Goal: Feedback & Contribution: Submit feedback/report problem

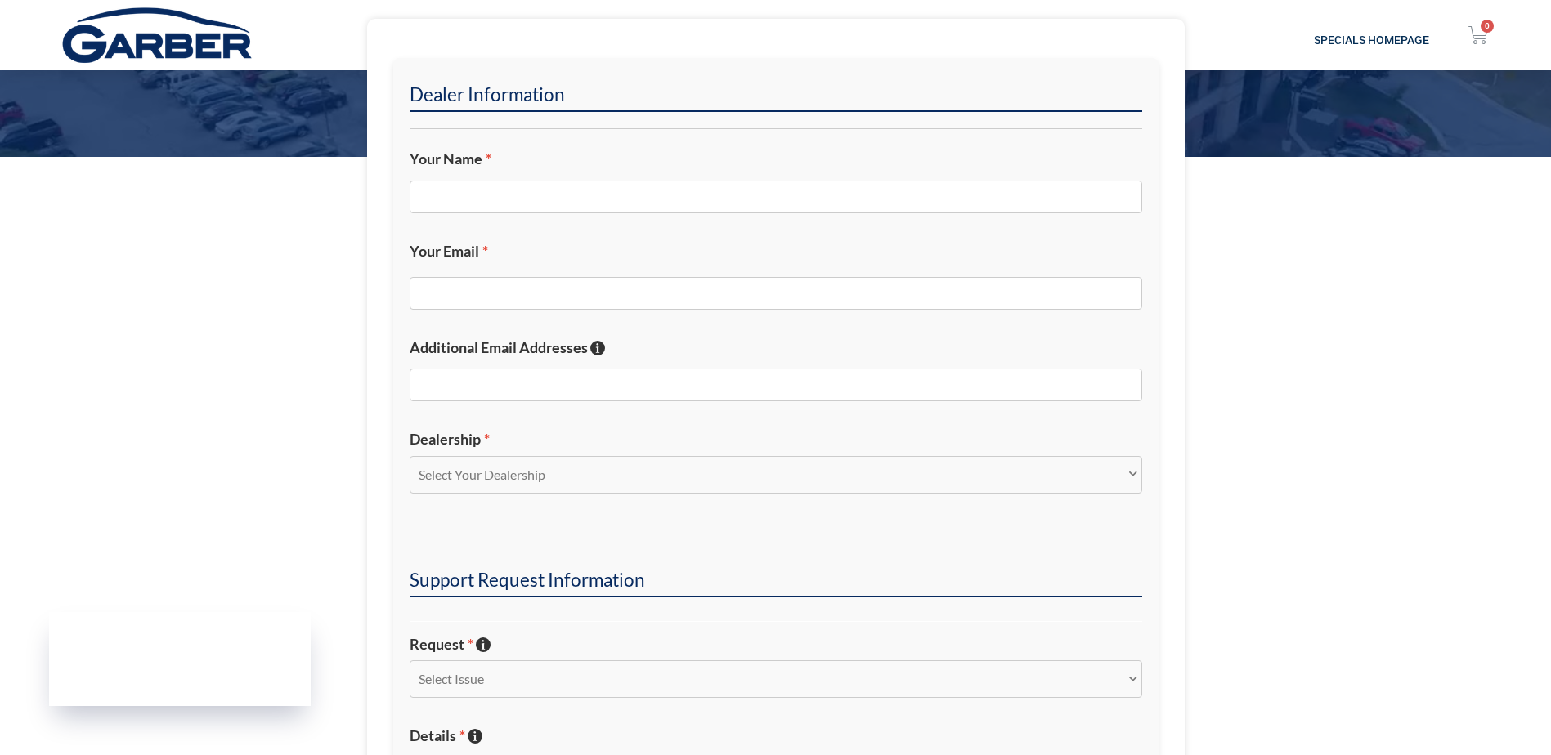
scroll to position [572, 0]
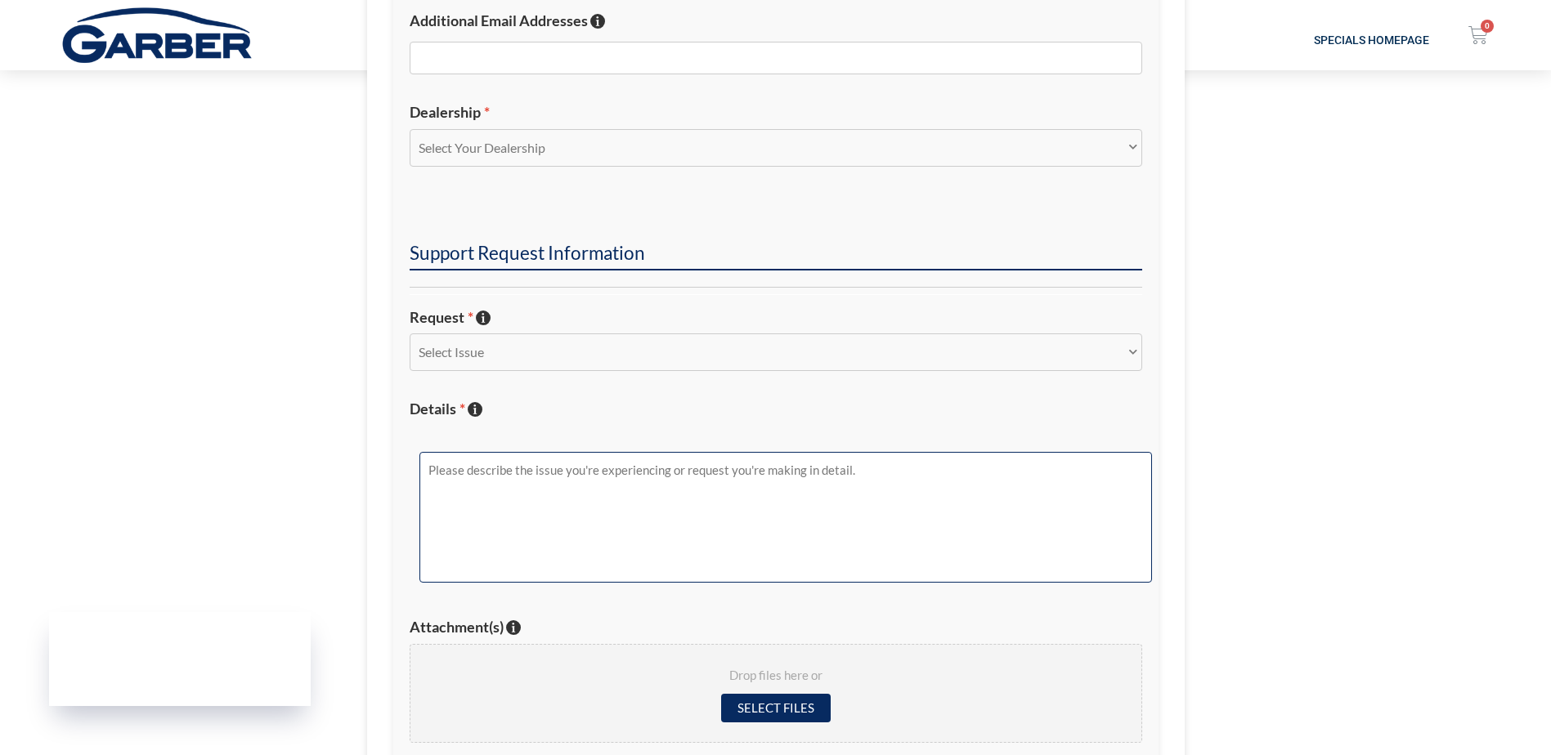
click at [498, 526] on textarea "Details * Describe the issue with specific details if possible!" at bounding box center [785, 517] width 732 height 131
click at [493, 477] on textarea "Details * Describe the issue with specific details if possible!" at bounding box center [785, 517] width 732 height 131
paste textarea
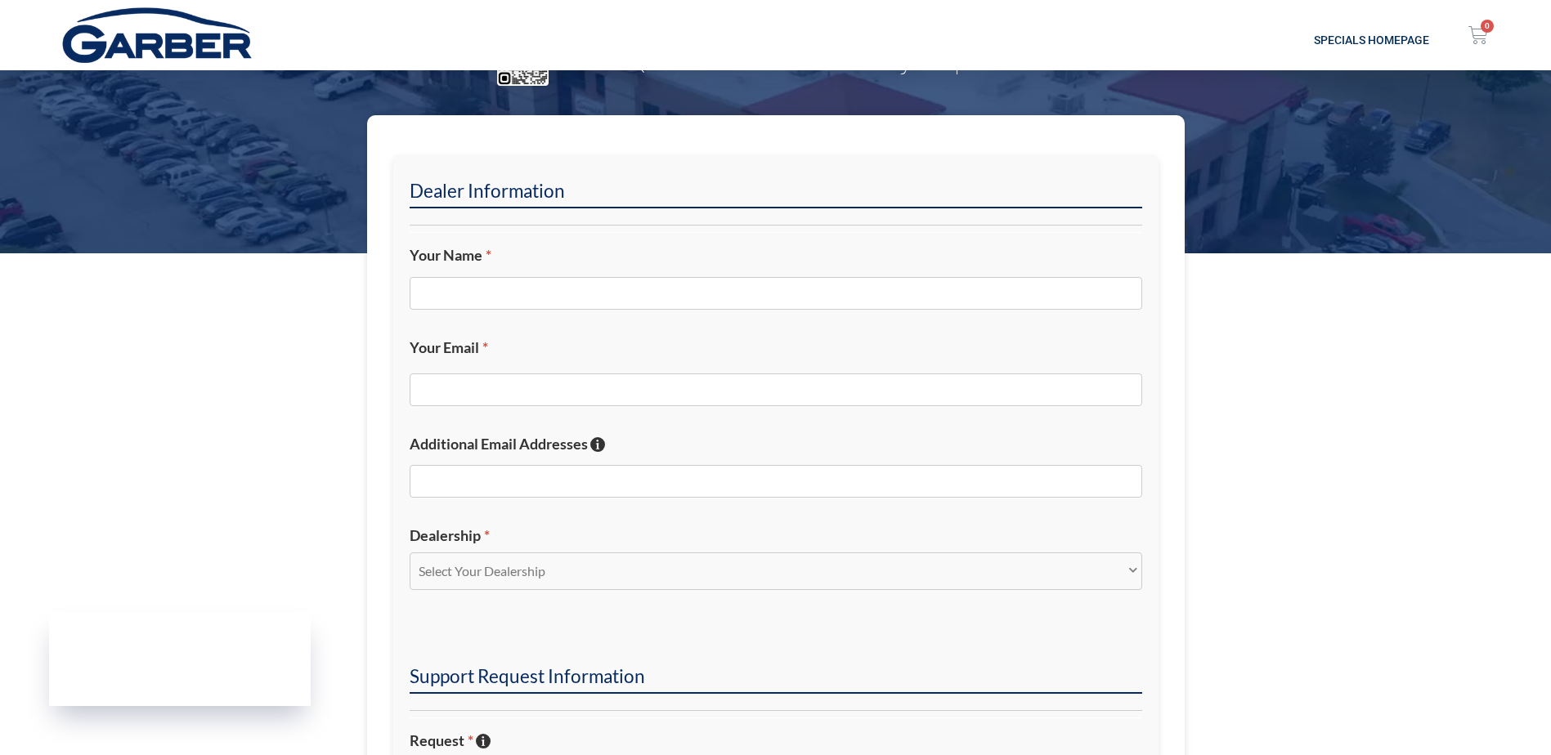
scroll to position [0, 0]
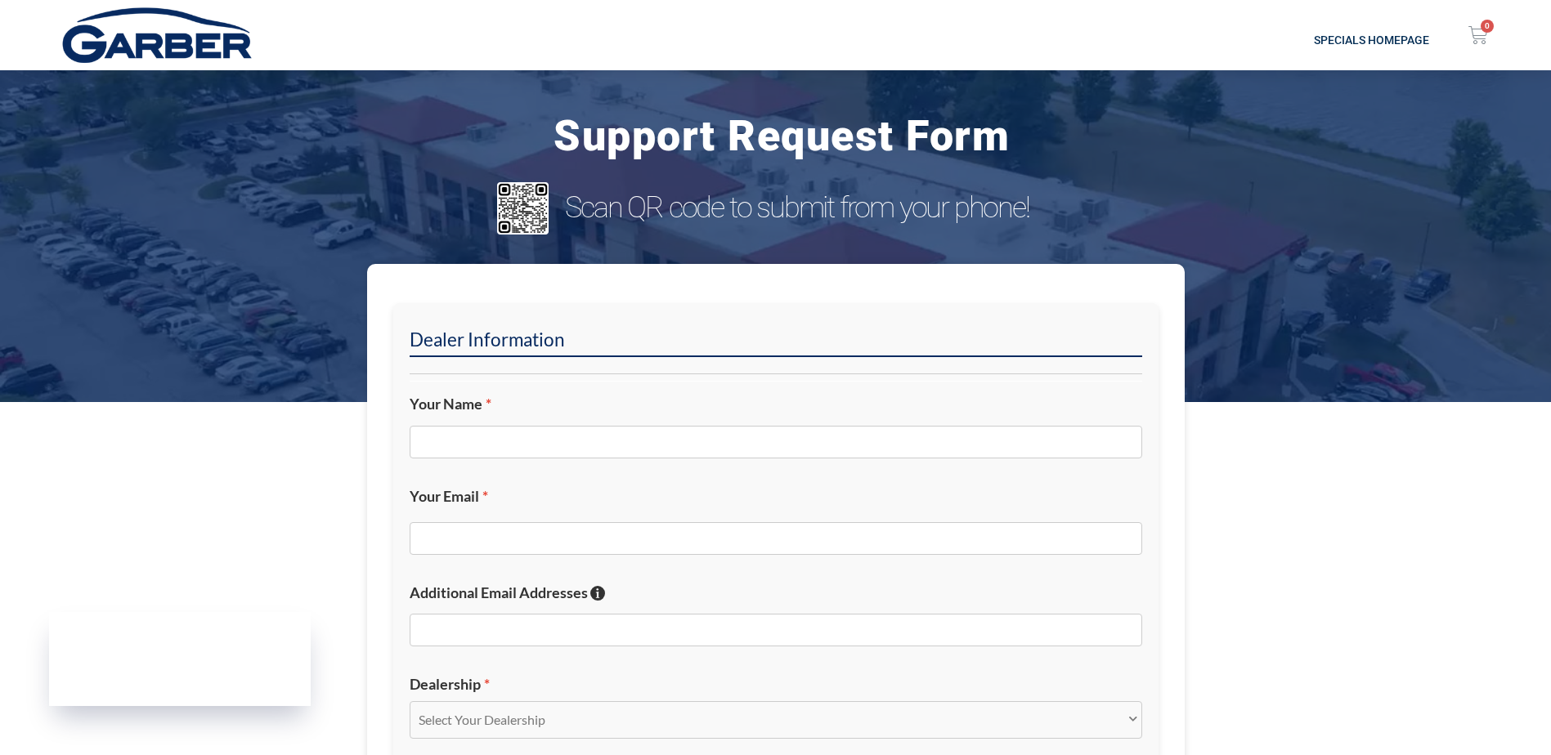
click at [526, 419] on div at bounding box center [776, 443] width 732 height 55
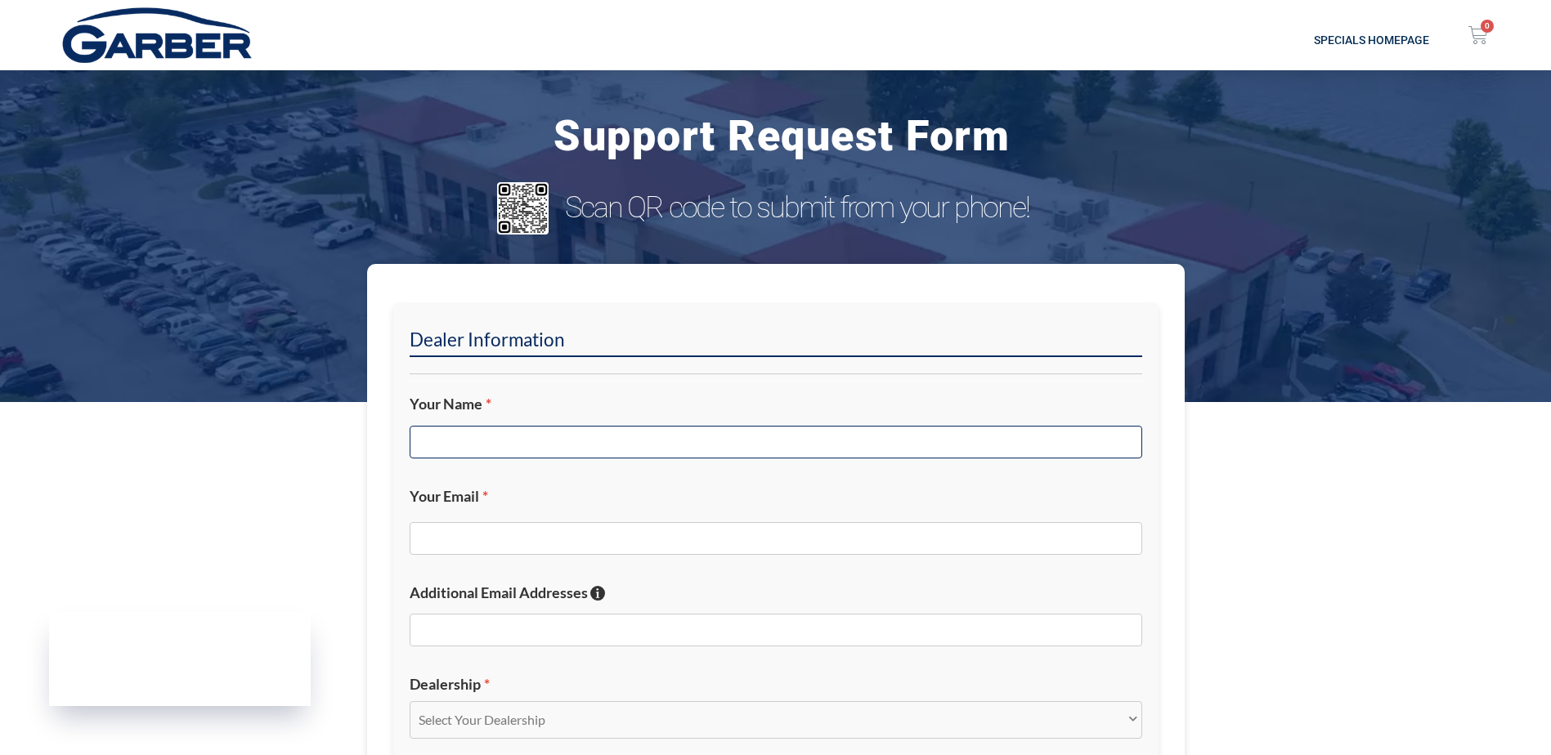
click at [527, 428] on input "Your Name *" at bounding box center [776, 442] width 732 height 33
type input "[PERSON_NAME]"
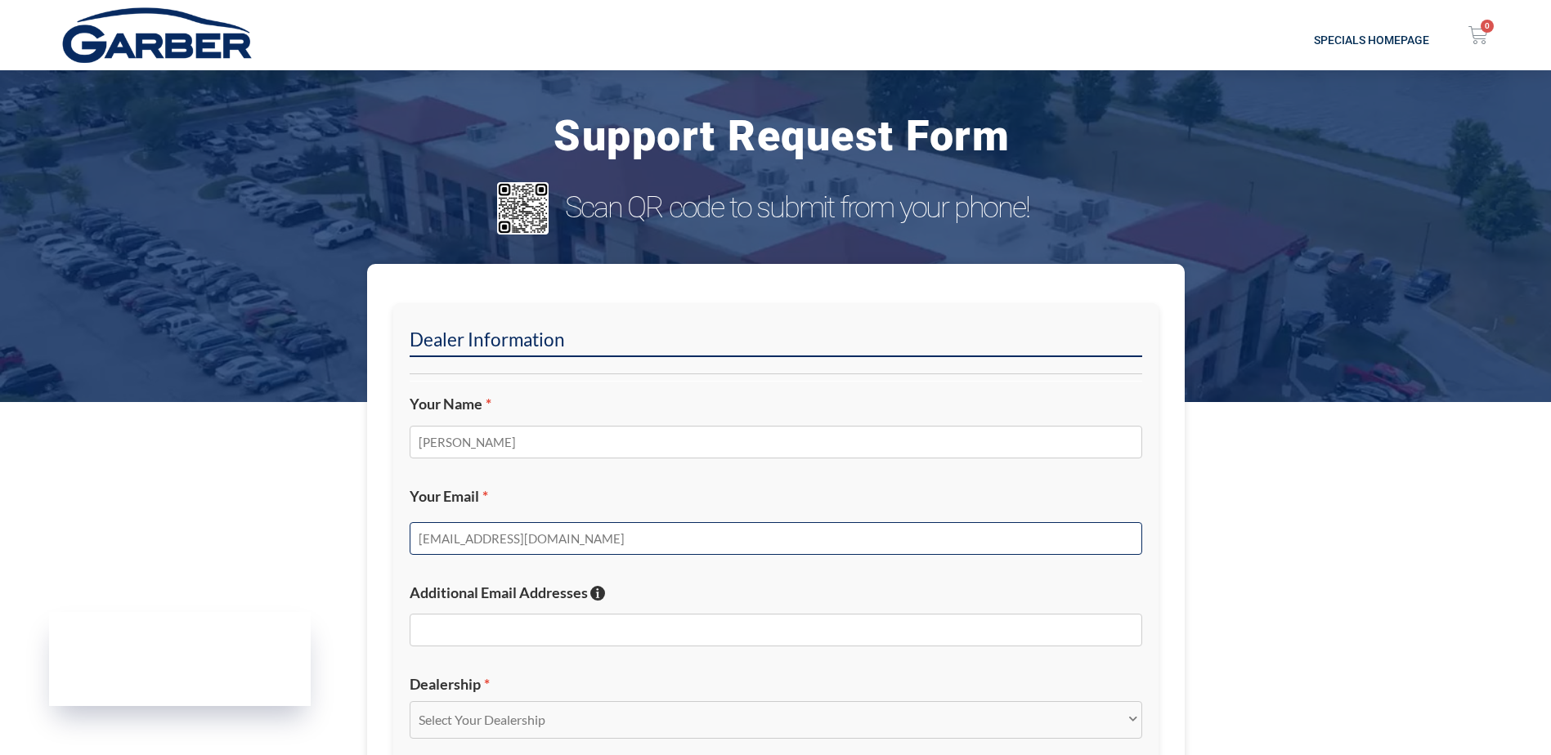
type input "[EMAIL_ADDRESS][DOMAIN_NAME]"
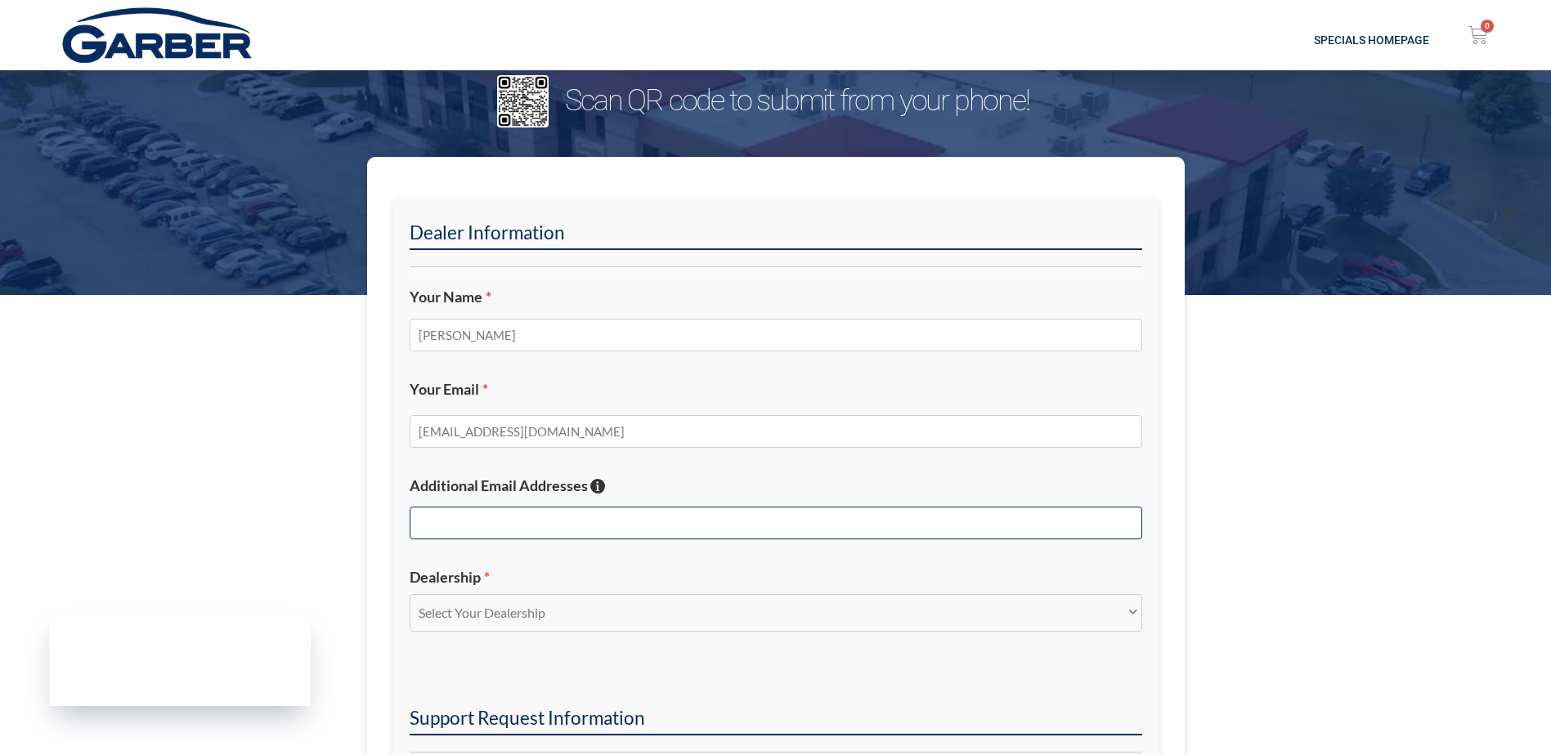
scroll to position [409, 0]
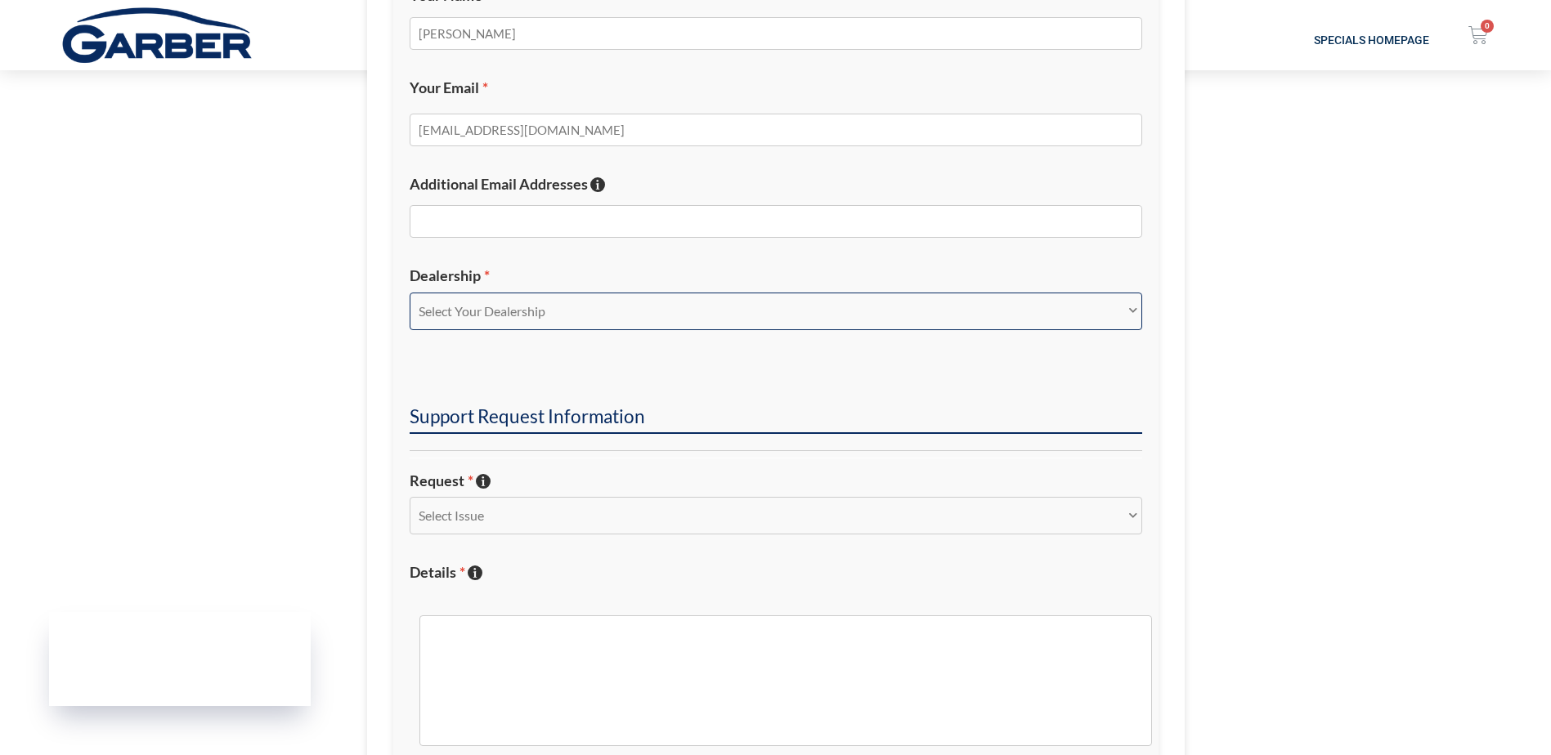
drag, startPoint x: 579, startPoint y: 315, endPoint x: 576, endPoint y: 332, distance: 17.3
click at [579, 315] on select "Select Your Dealership Acura of Rochester Delray Buick GMC [PERSON_NAME] Automa…" at bounding box center [776, 312] width 732 height 38
select select "[PERSON_NAME] Buick GMC"
click at [410, 293] on select "Select Your Dealership Acura of Rochester Delray Buick GMC [PERSON_NAME] Automa…" at bounding box center [776, 312] width 732 height 38
click at [476, 517] on select "Select Issue New Inquiry/Request Inventory Management Inventory Feed Website Fu…" at bounding box center [776, 516] width 732 height 38
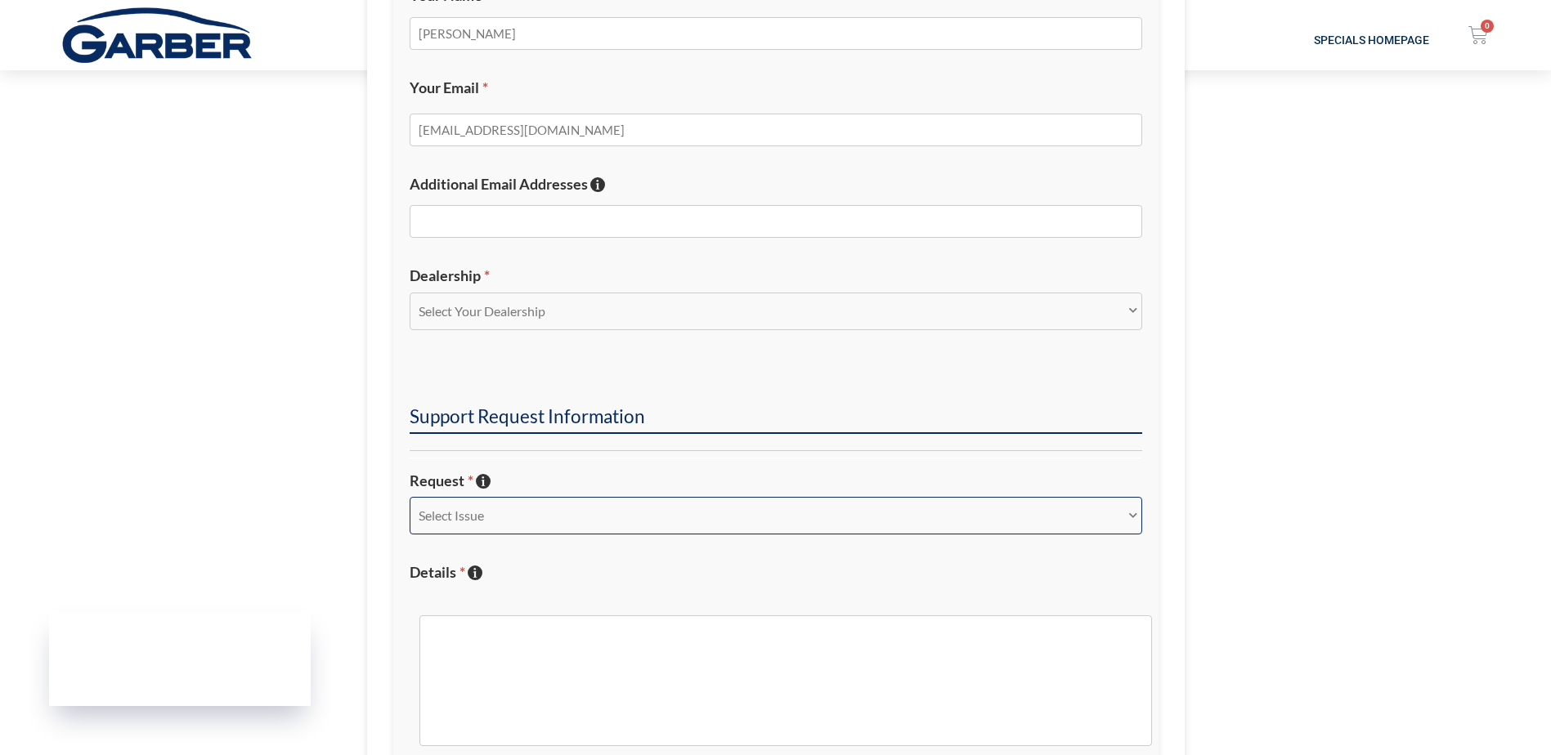
select select "Content and Listings"
click at [410, 497] on select "Select Issue New Inquiry/Request Inventory Management Inventory Feed Website Fu…" at bounding box center [776, 516] width 732 height 38
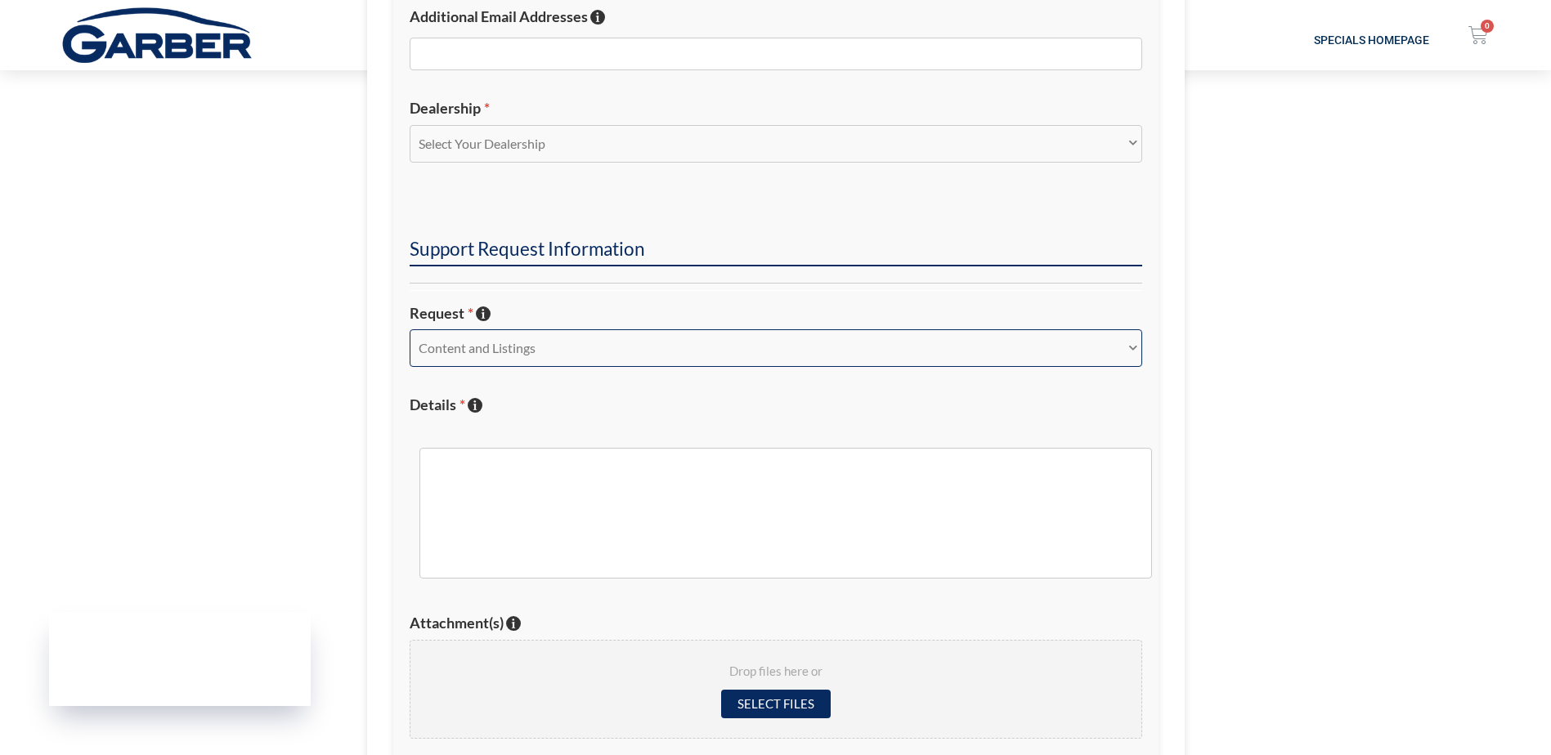
scroll to position [654, 0]
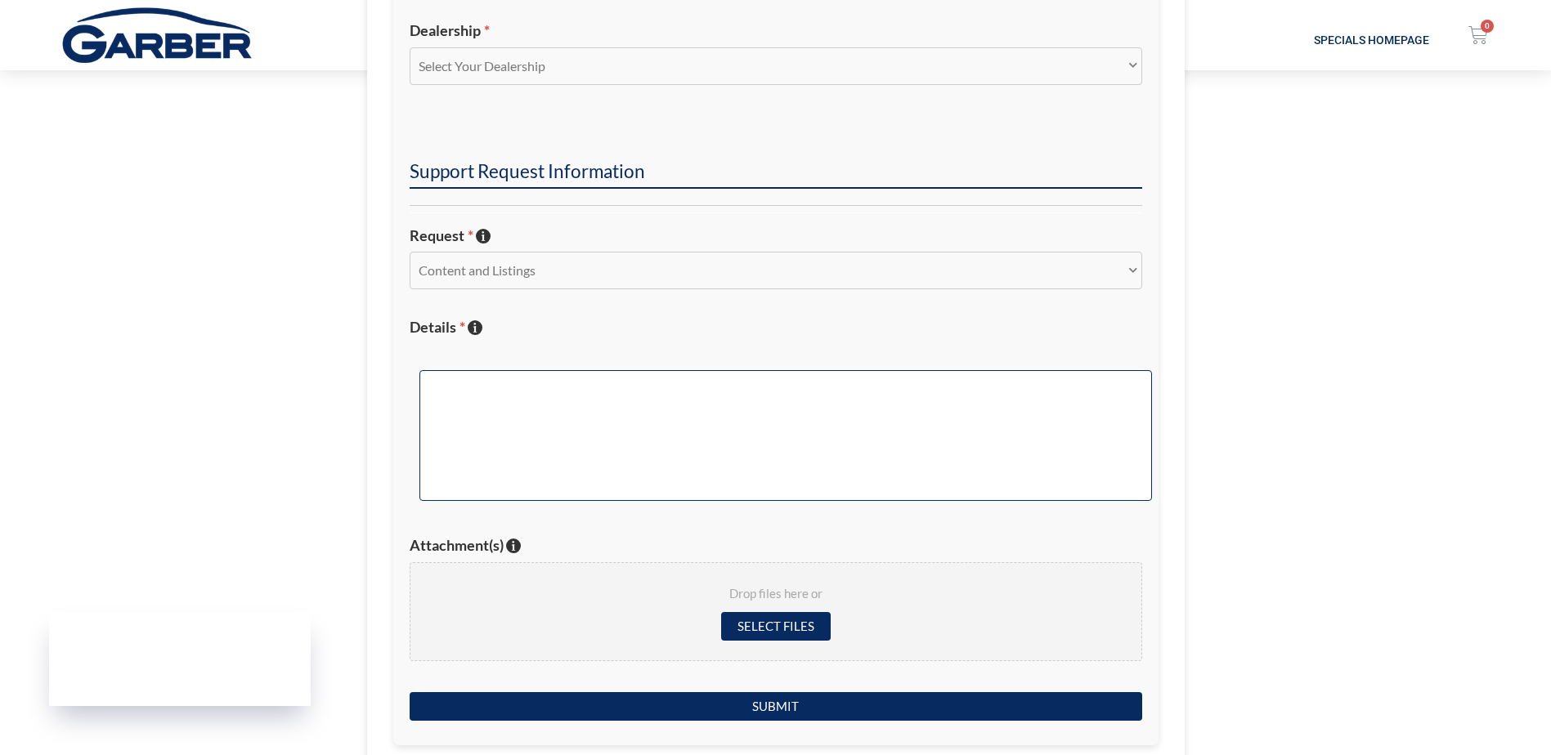
click at [684, 430] on textarea "Details * Describe the issue with specific details if possible!" at bounding box center [785, 435] width 732 height 131
type textarea "G"
drag, startPoint x: 538, startPoint y: 458, endPoint x: 435, endPoint y: 456, distance: 103.0
click at [435, 456] on textarea "Would it be possible to add the following subcategories to our [PERSON_NAME] Bu…" at bounding box center [785, 435] width 732 height 131
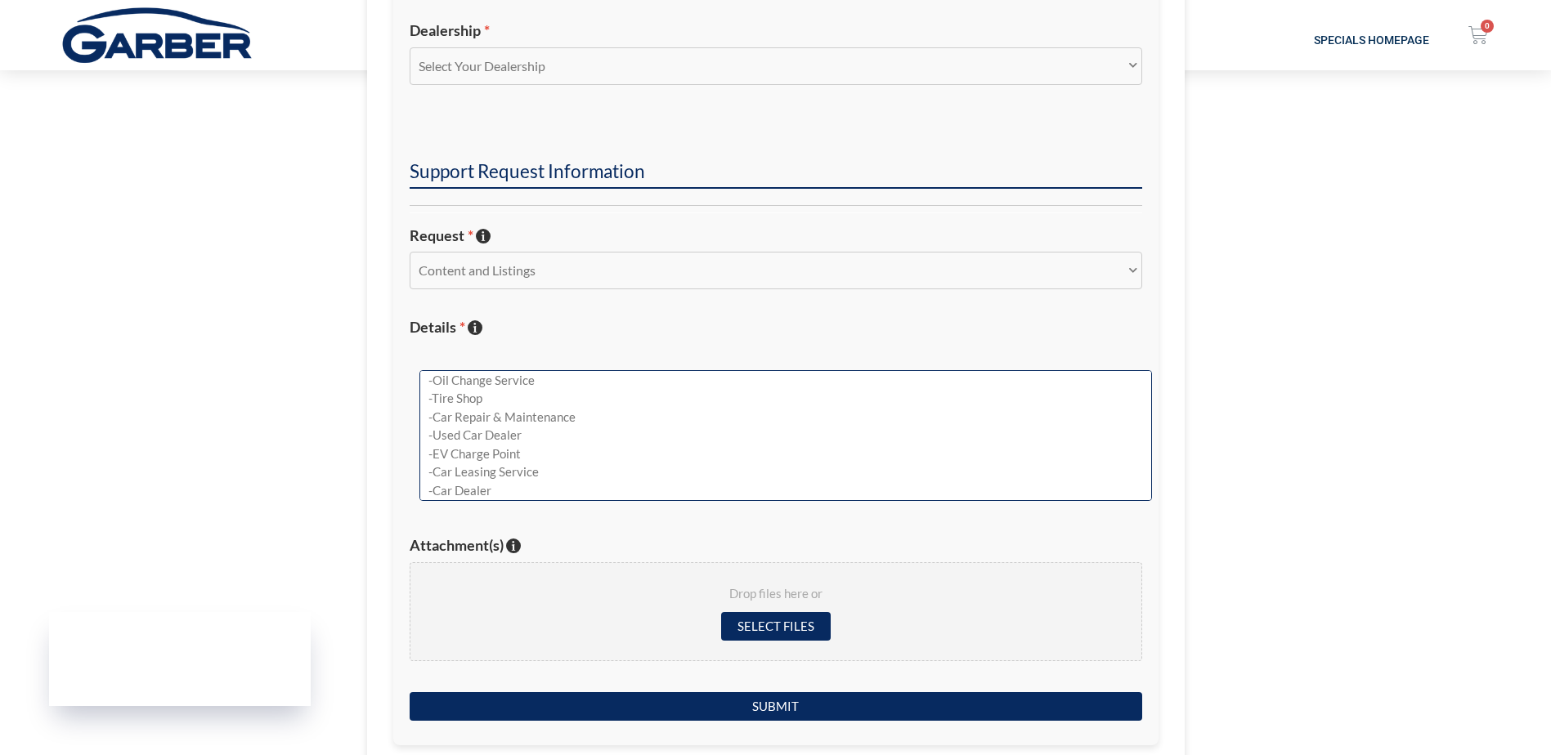
click at [624, 459] on textarea "Would it be possible to add the following subcategories to our [PERSON_NAME] Bu…" at bounding box center [785, 435] width 732 height 131
click at [618, 478] on textarea "Would it be possible to add the following subcategories to our [PERSON_NAME] Bu…" at bounding box center [785, 435] width 732 height 131
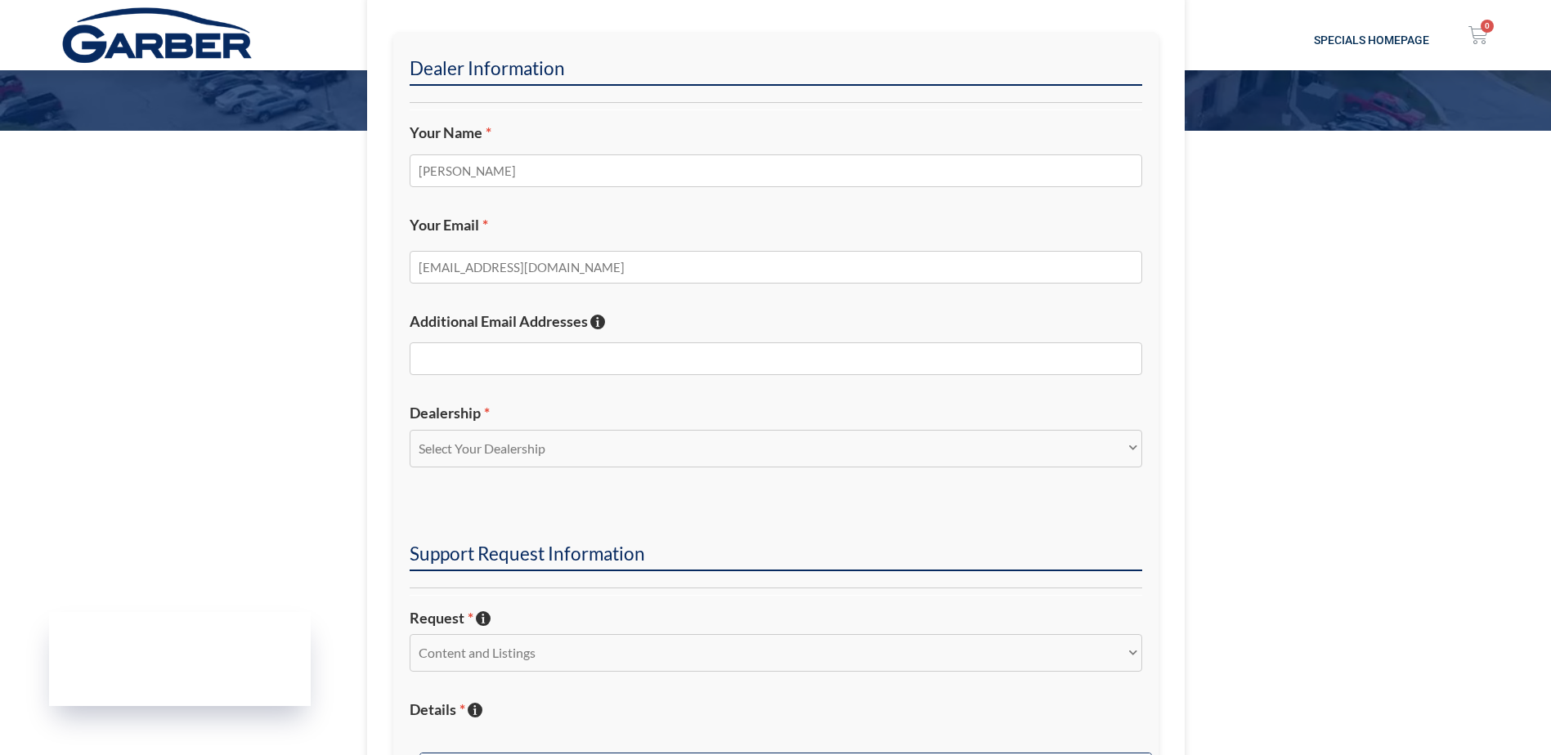
scroll to position [245, 0]
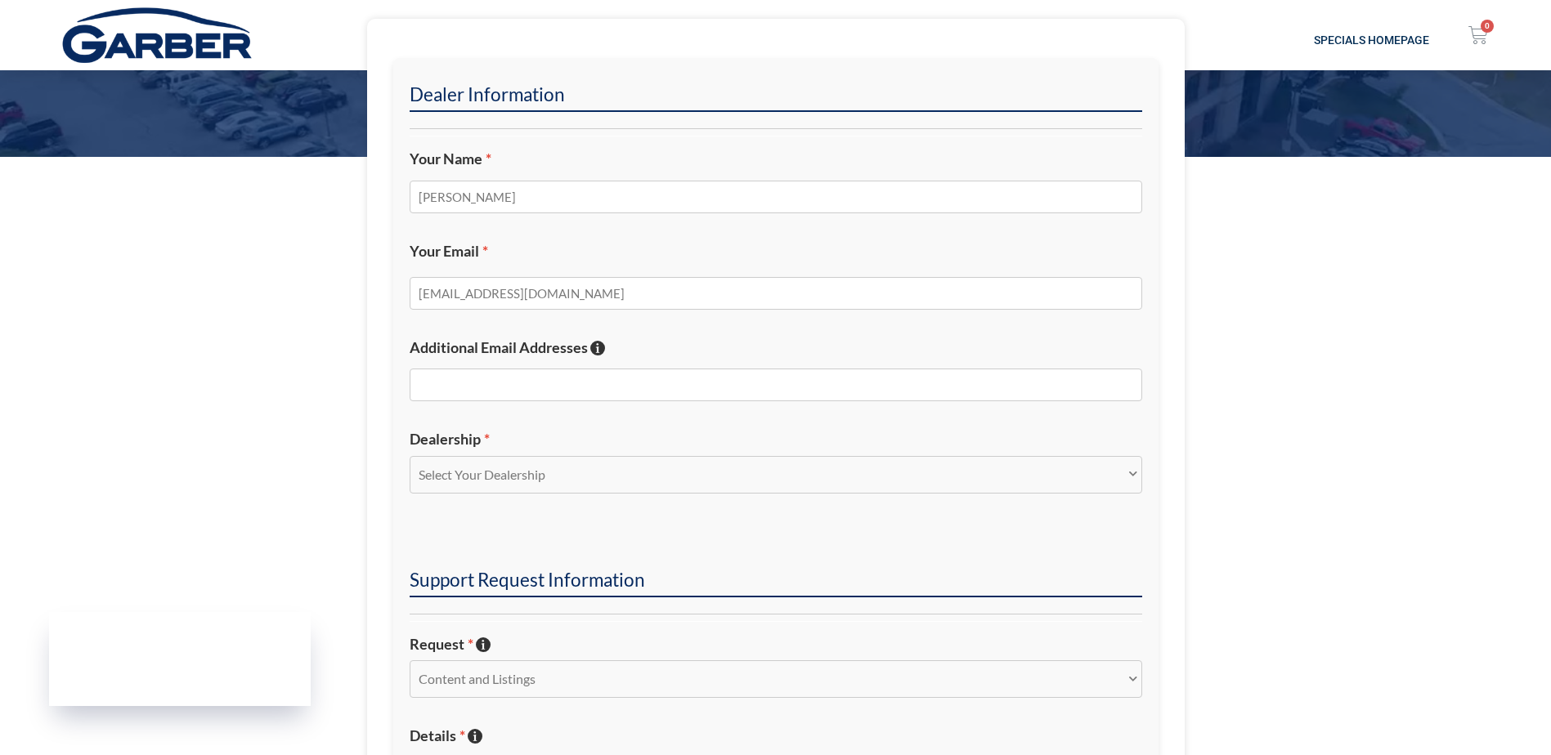
type textarea "Would it be possible to add the following subcategories to our [PERSON_NAME] Bu…"
click at [620, 486] on select "Select Your Dealership Acura of Rochester Delray Buick GMC [PERSON_NAME] Automa…" at bounding box center [776, 475] width 732 height 38
click at [1400, 477] on section "Dealer Information Your Name * [PERSON_NAME] Your Email * [EMAIL_ADDRESS][DOMAI…" at bounding box center [775, 606] width 1551 height 1175
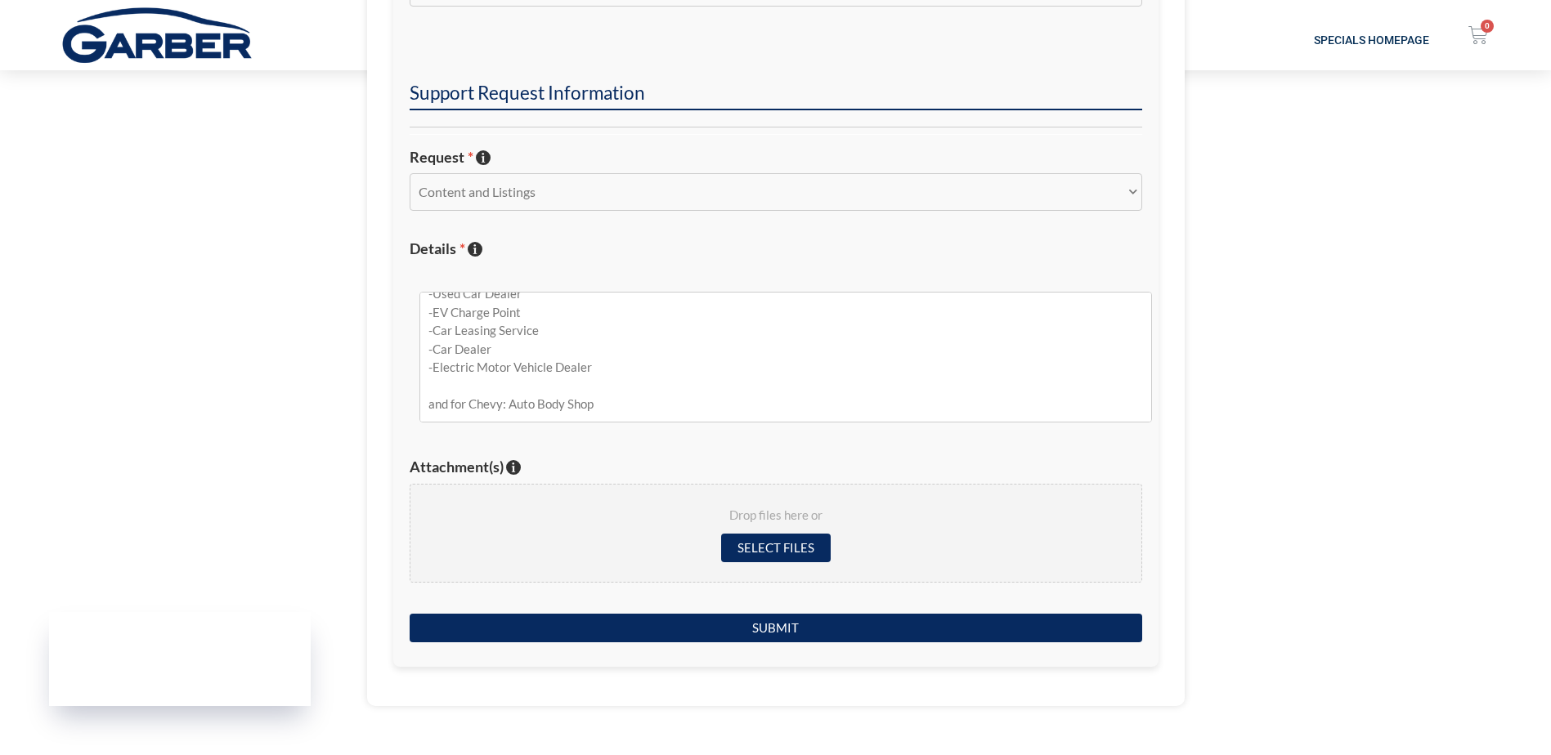
scroll to position [817, 0]
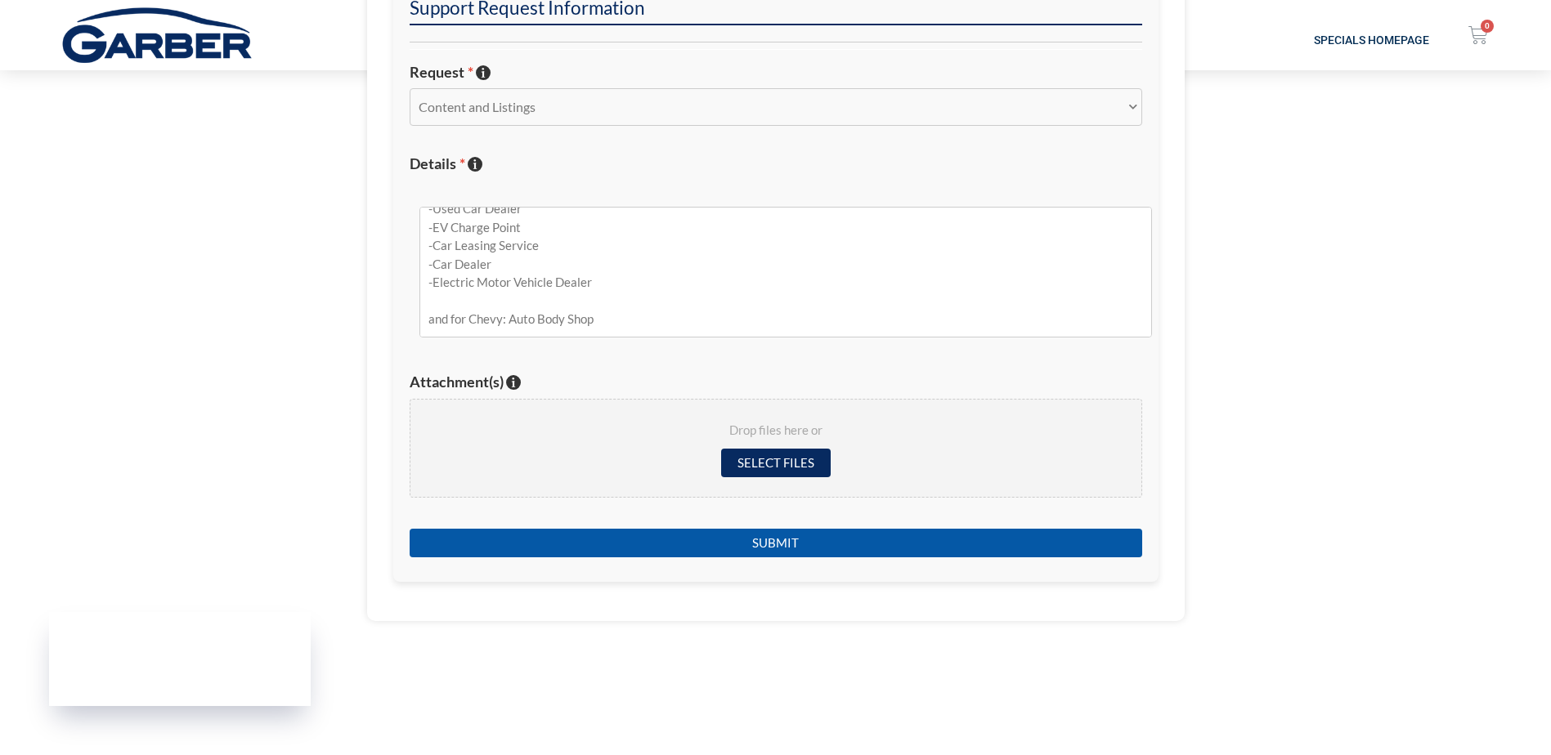
click at [774, 547] on input "Submit" at bounding box center [776, 543] width 732 height 29
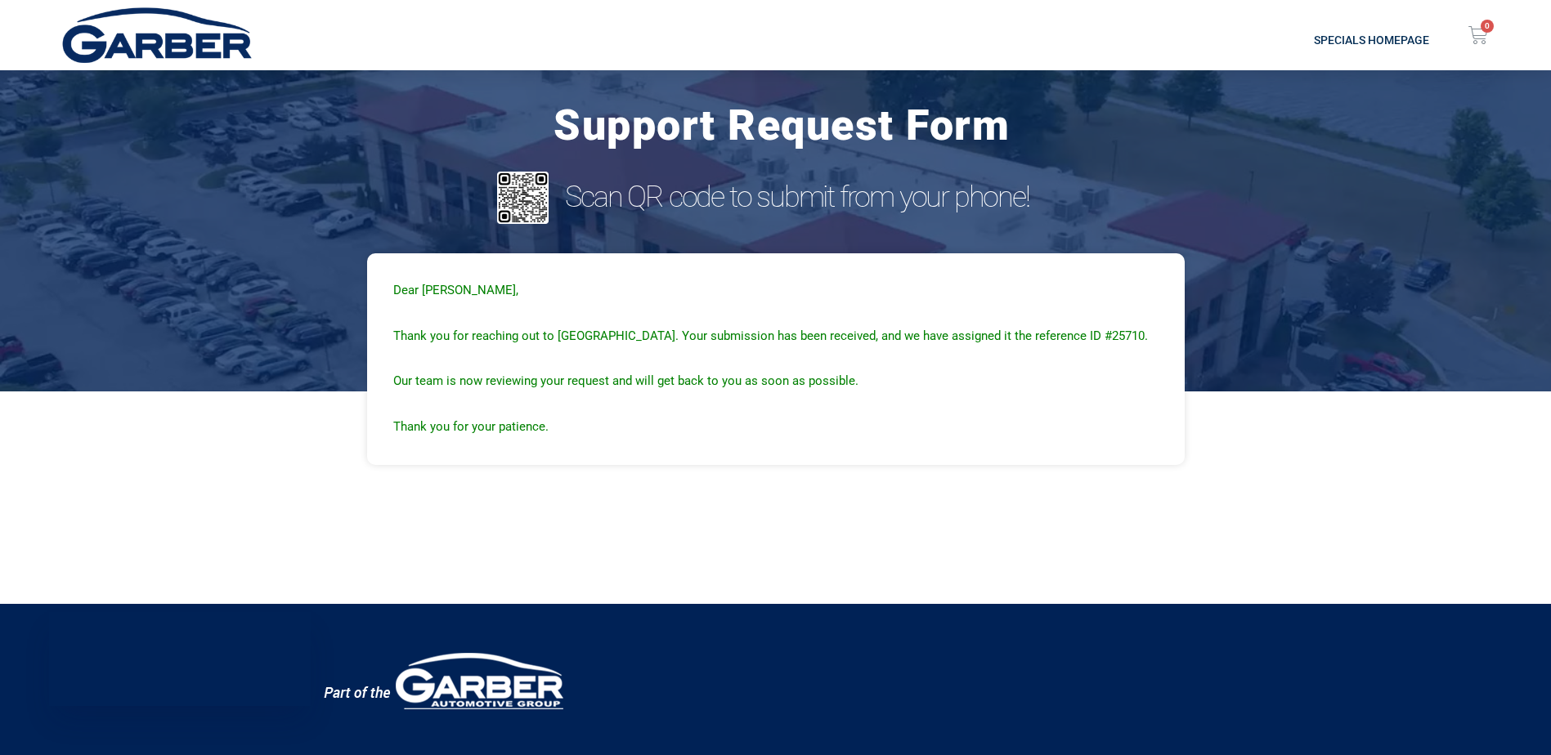
scroll to position [0, 0]
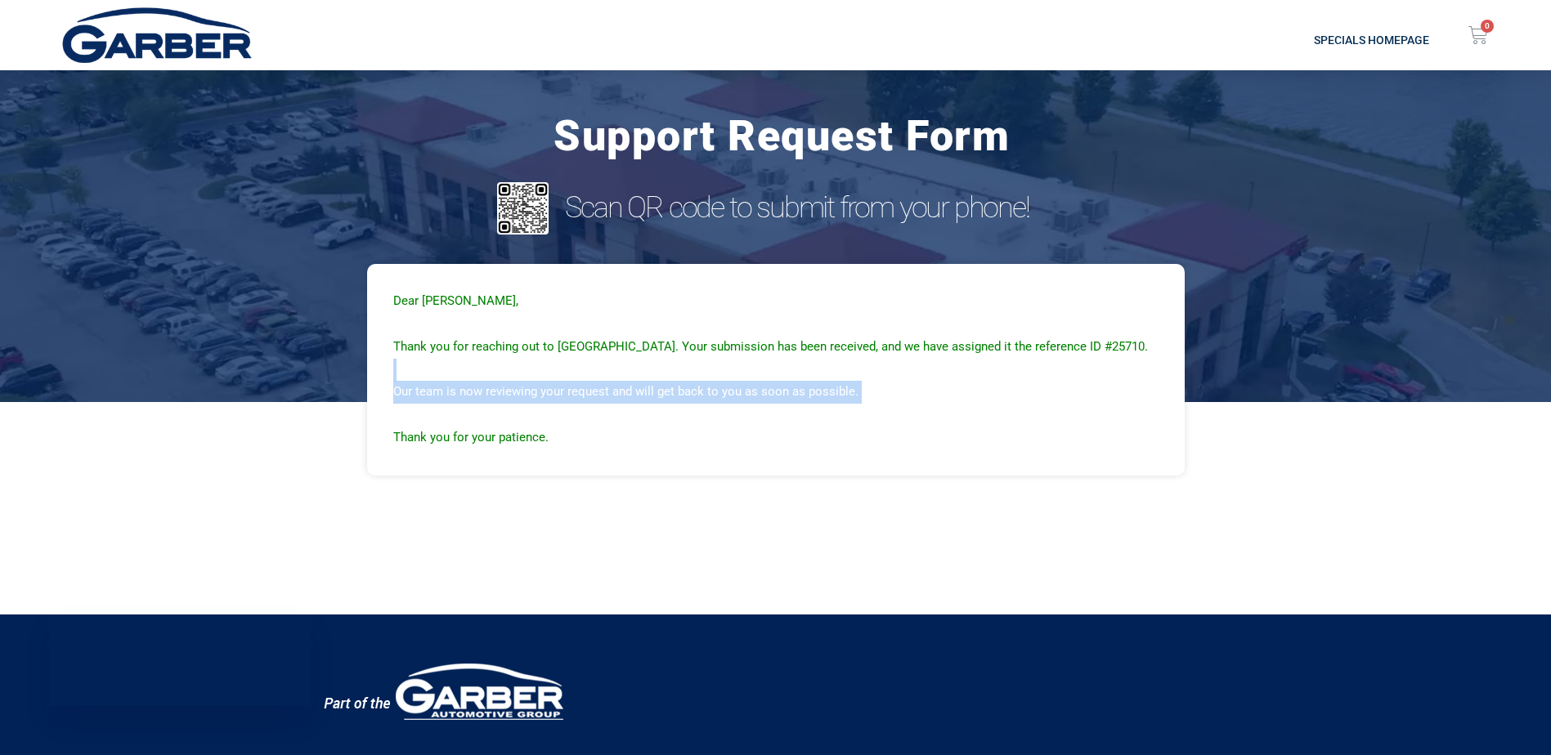
drag, startPoint x: 654, startPoint y: 412, endPoint x: 456, endPoint y: 367, distance: 202.9
click at [456, 367] on div "Dear [PERSON_NAME], Thank you for reaching out to us. Your submission has been …" at bounding box center [775, 369] width 765 height 159
drag, startPoint x: 456, startPoint y: 367, endPoint x: 647, endPoint y: 400, distance: 193.2
click at [647, 400] on div "Dear [PERSON_NAME], Thank you for reaching out to us. Your submission has been …" at bounding box center [775, 369] width 765 height 159
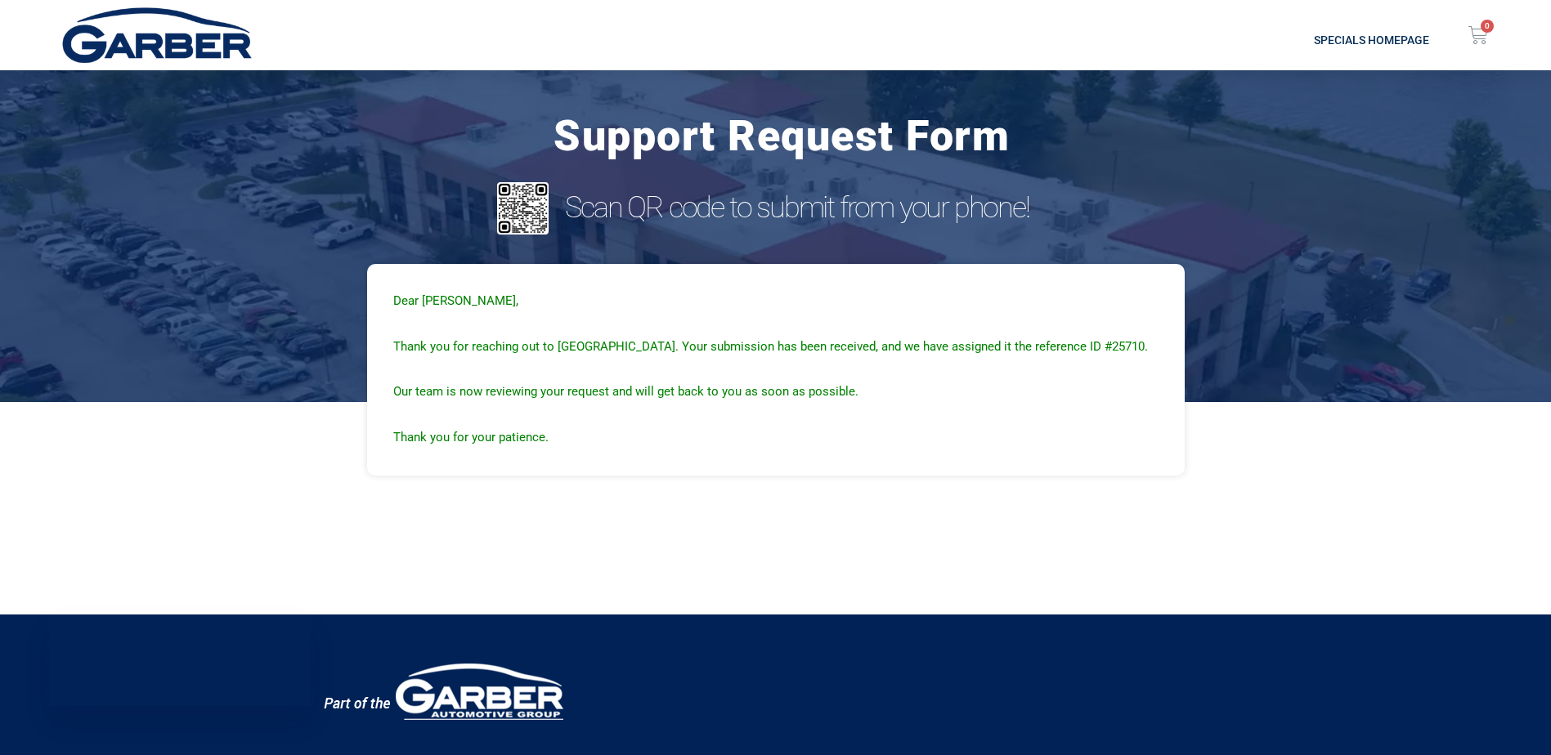
drag, startPoint x: 808, startPoint y: 435, endPoint x: 459, endPoint y: 354, distance: 359.1
click at [459, 354] on div "Dear [PERSON_NAME], Thank you for reaching out to us. Your submission has been …" at bounding box center [775, 369] width 765 height 159
drag, startPoint x: 459, startPoint y: 354, endPoint x: 659, endPoint y: 387, distance: 202.9
click at [659, 387] on div "Dear [PERSON_NAME], Thank you for reaching out to us. Your submission has been …" at bounding box center [775, 369] width 765 height 159
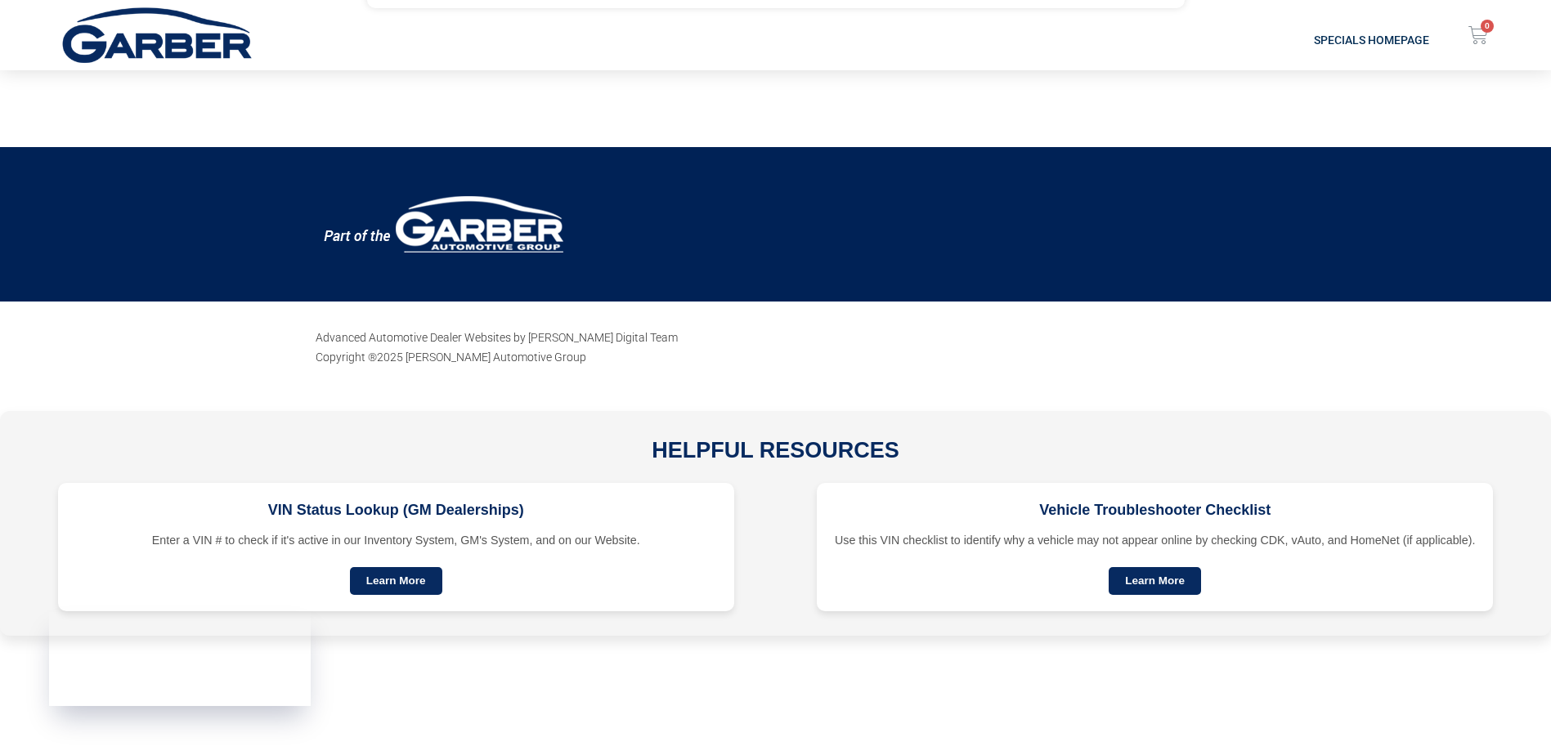
scroll to position [512, 0]
